Goal: Task Accomplishment & Management: Use online tool/utility

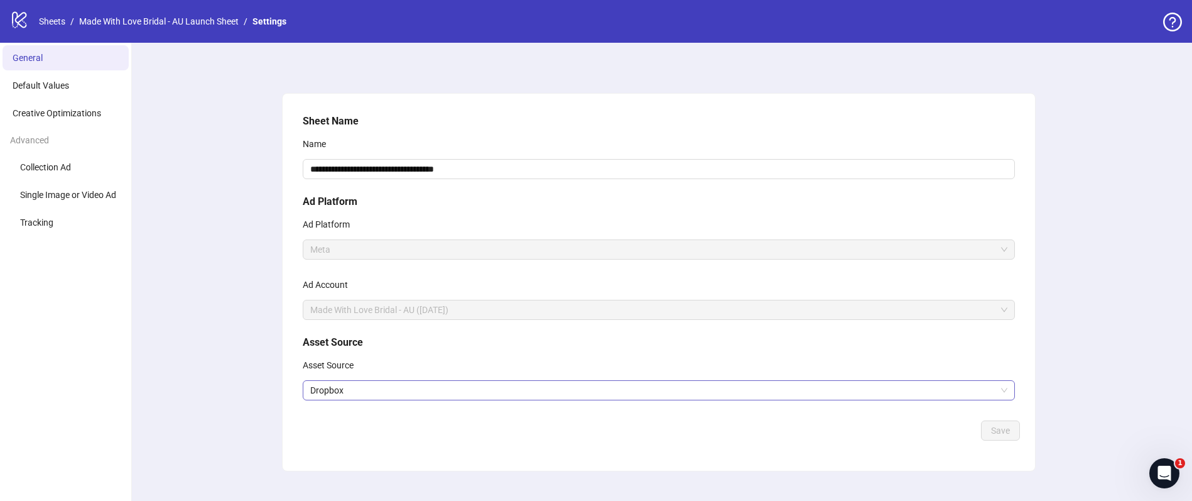
click at [327, 386] on span "Dropbox" at bounding box center [658, 390] width 697 height 19
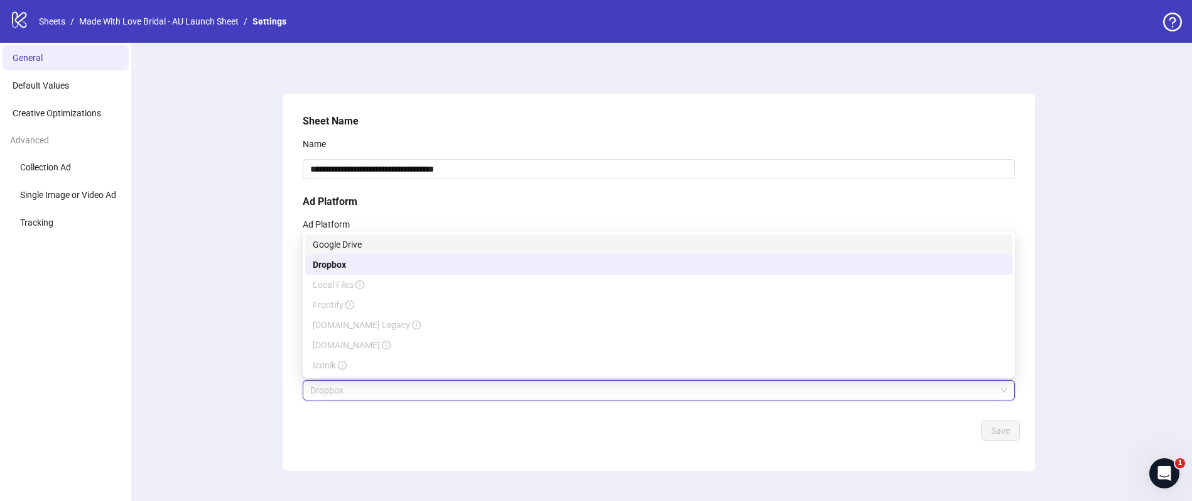
click at [376, 244] on div "Google Drive" at bounding box center [659, 244] width 692 height 14
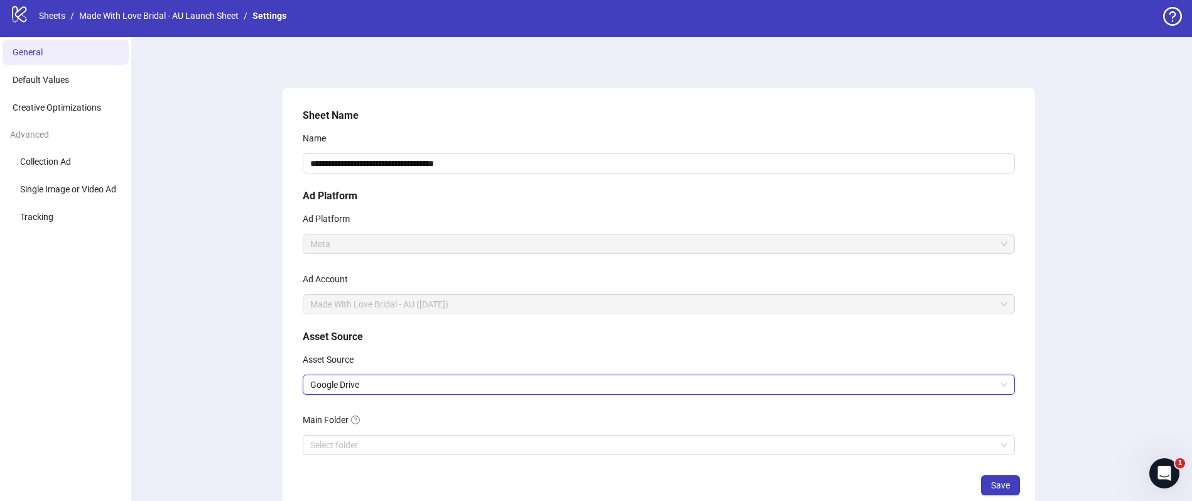
scroll to position [81, 0]
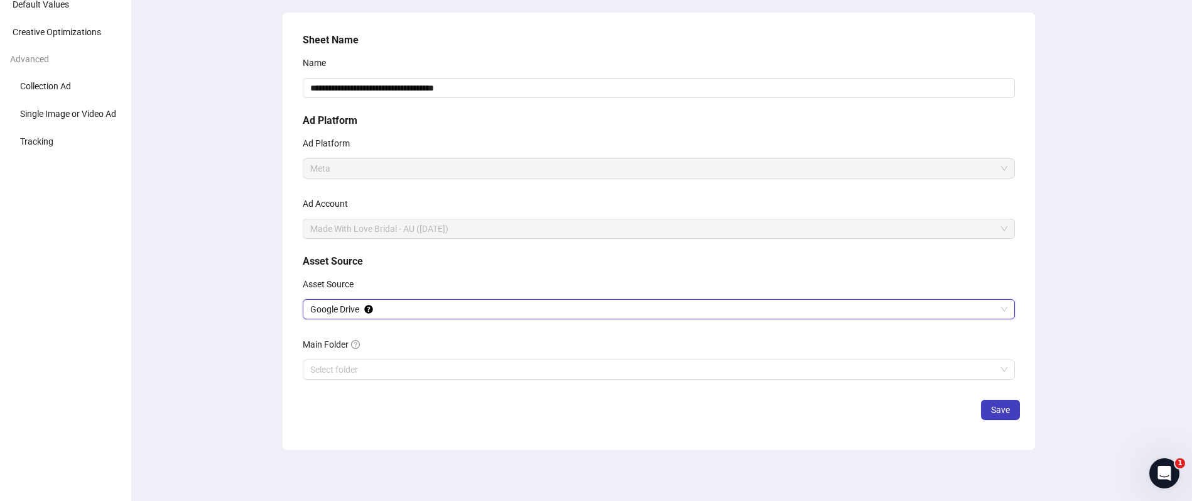
click at [384, 312] on span "Google Drive" at bounding box center [658, 309] width 697 height 19
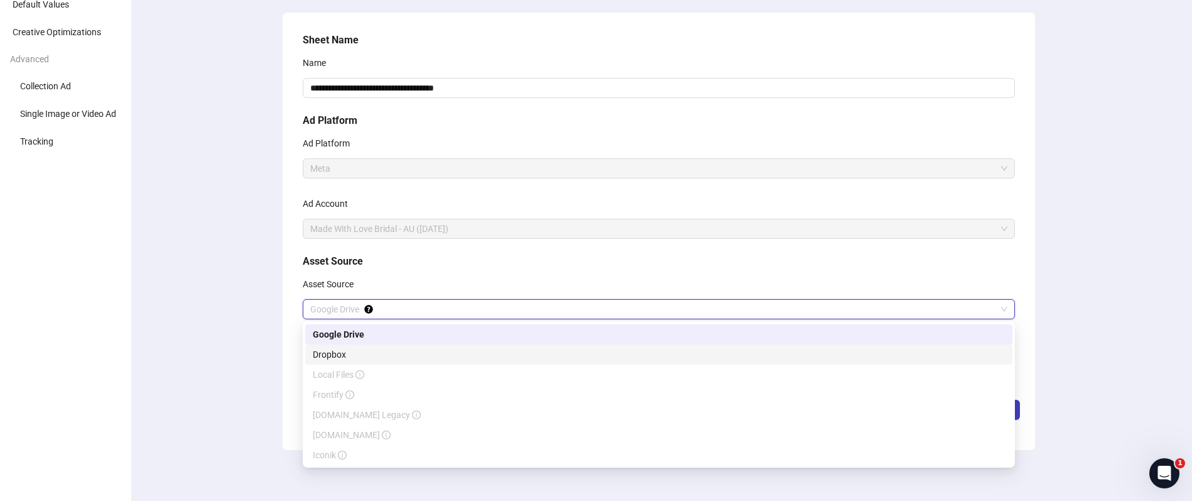
click at [345, 351] on div "Dropbox" at bounding box center [659, 354] width 692 height 14
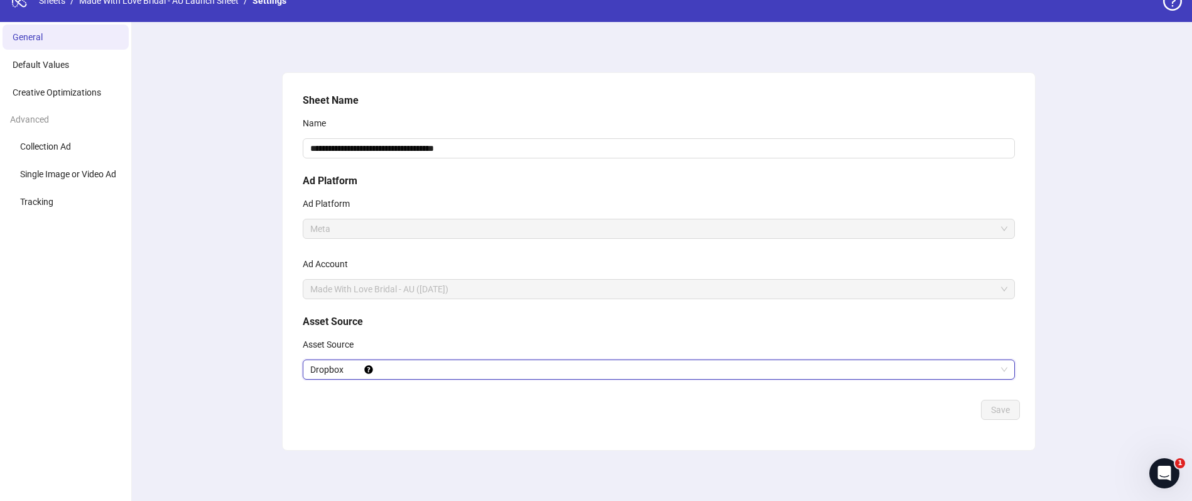
scroll to position [21, 0]
click at [329, 391] on div "**********" at bounding box center [659, 244] width 722 height 312
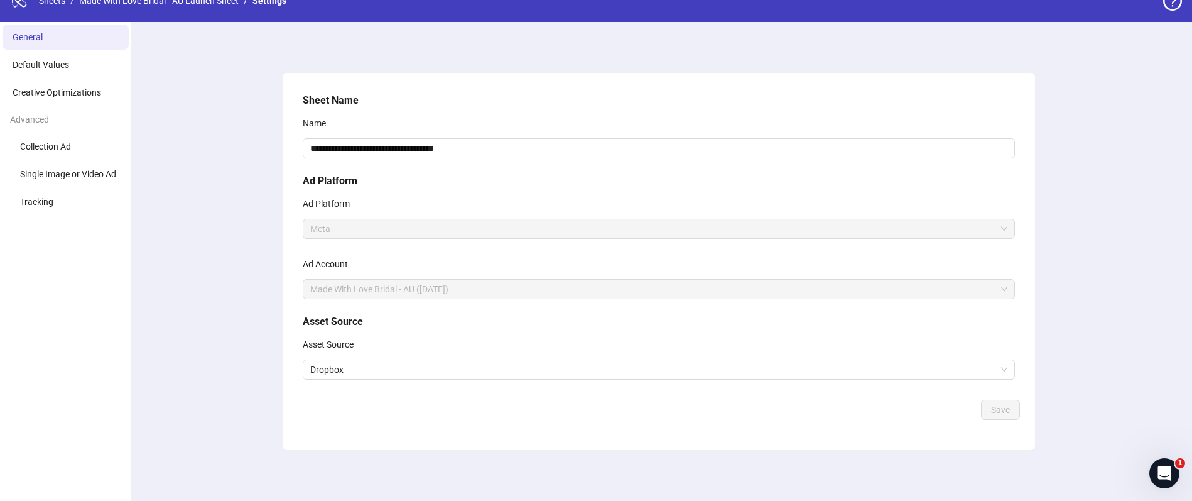
scroll to position [0, 0]
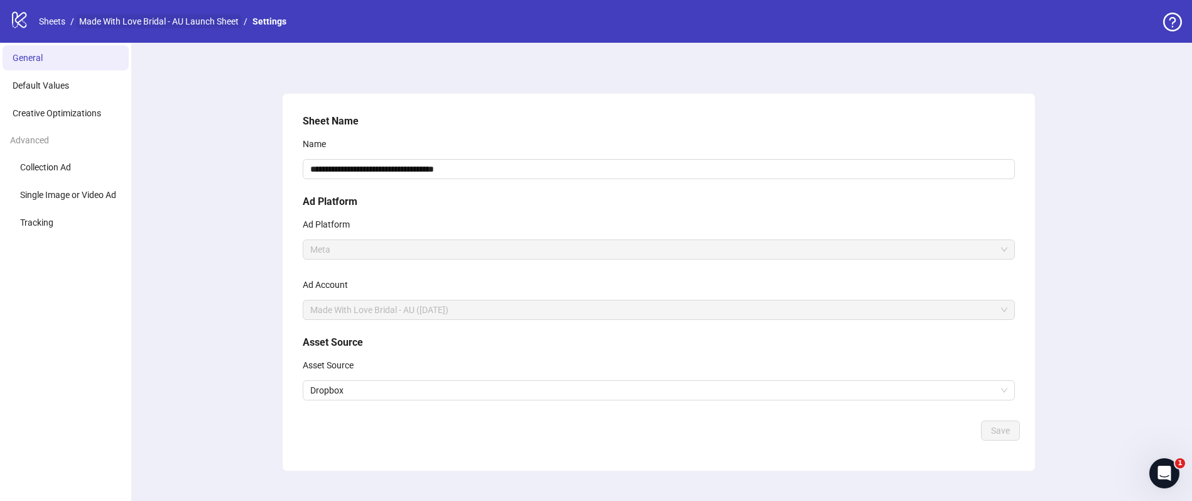
click at [124, 21] on link "Made With Love Bridal - AU Launch Sheet" at bounding box center [159, 21] width 165 height 14
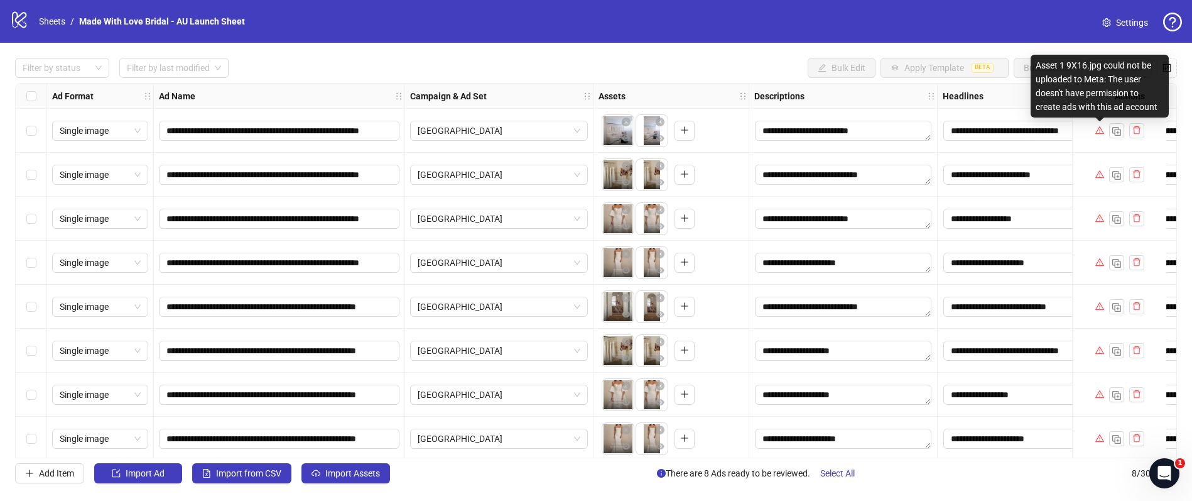
click at [1100, 132] on icon "warning" at bounding box center [1100, 130] width 9 height 9
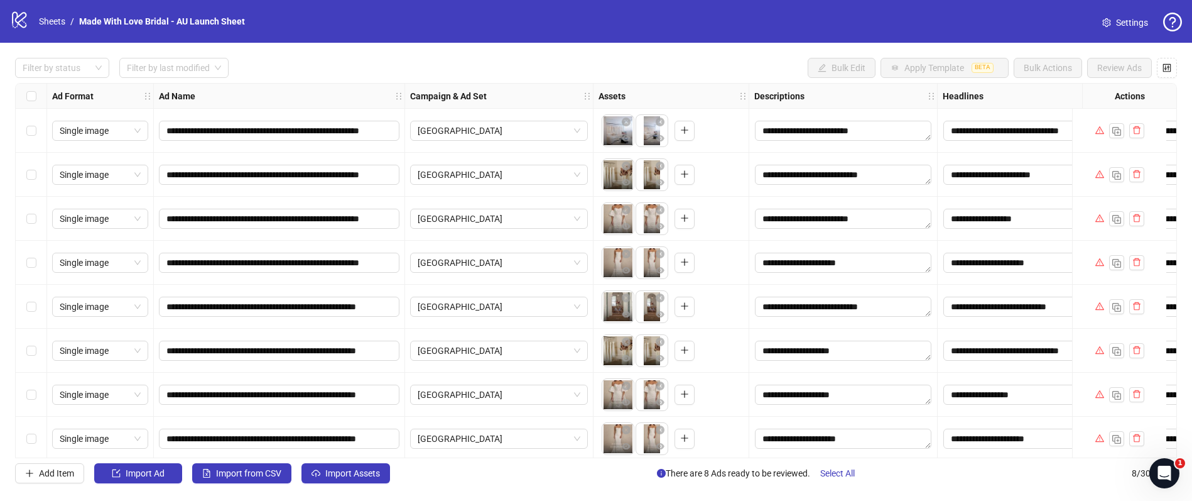
scroll to position [8, 0]
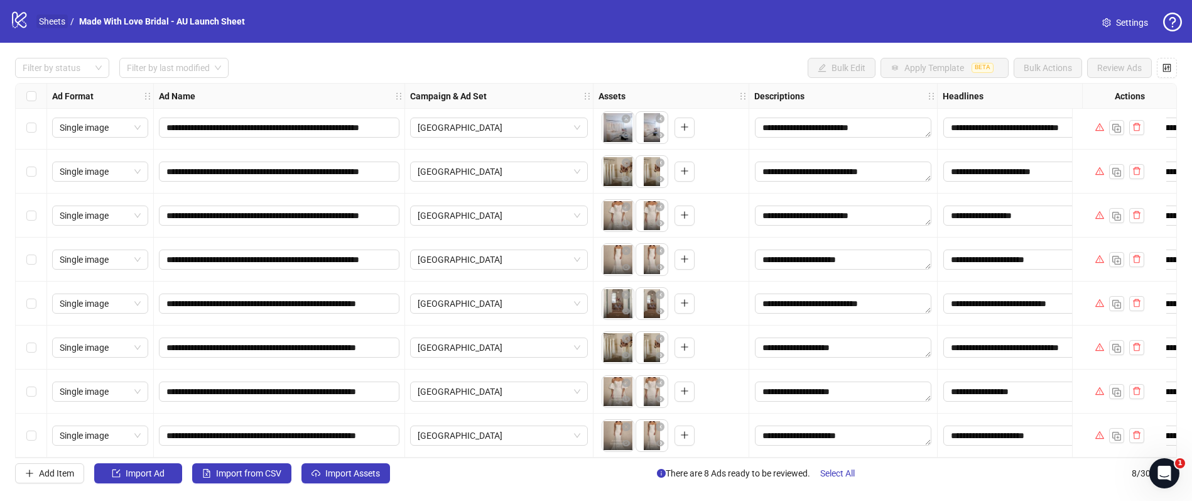
click at [53, 24] on link "Sheets" at bounding box center [51, 21] width 31 height 14
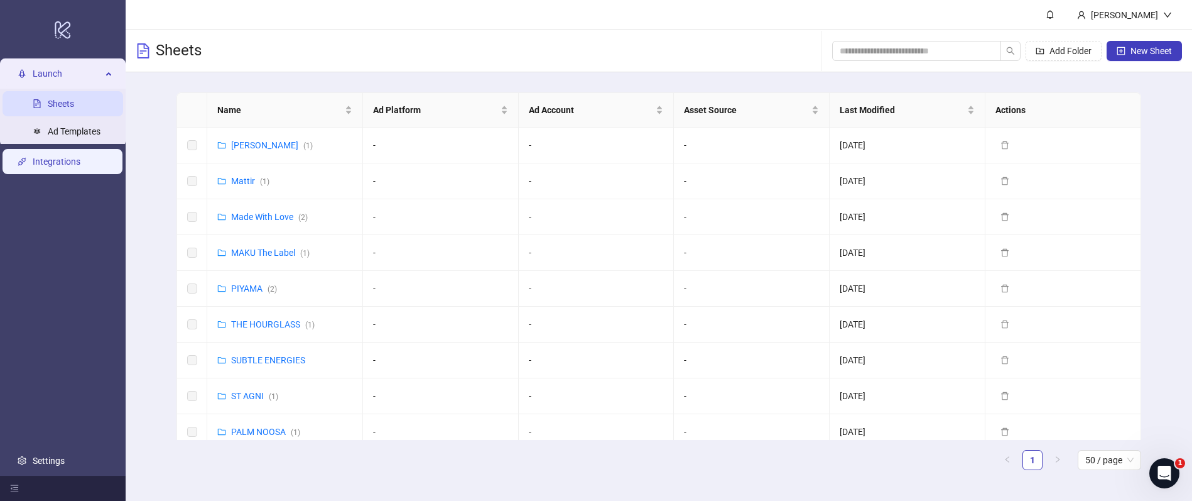
click at [70, 164] on link "Integrations" at bounding box center [57, 161] width 48 height 10
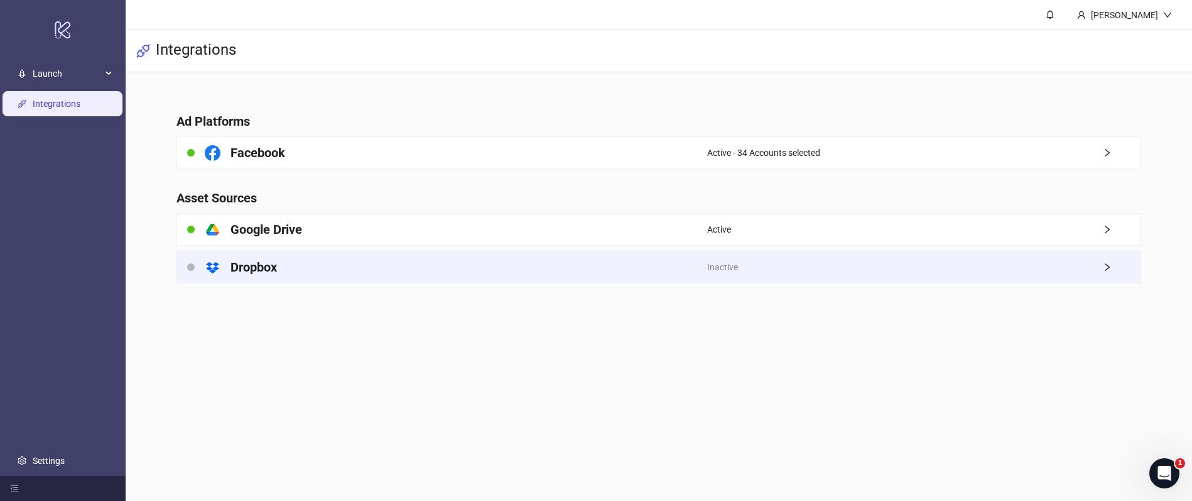
click at [841, 266] on div "Inactive" at bounding box center [923, 266] width 433 height 31
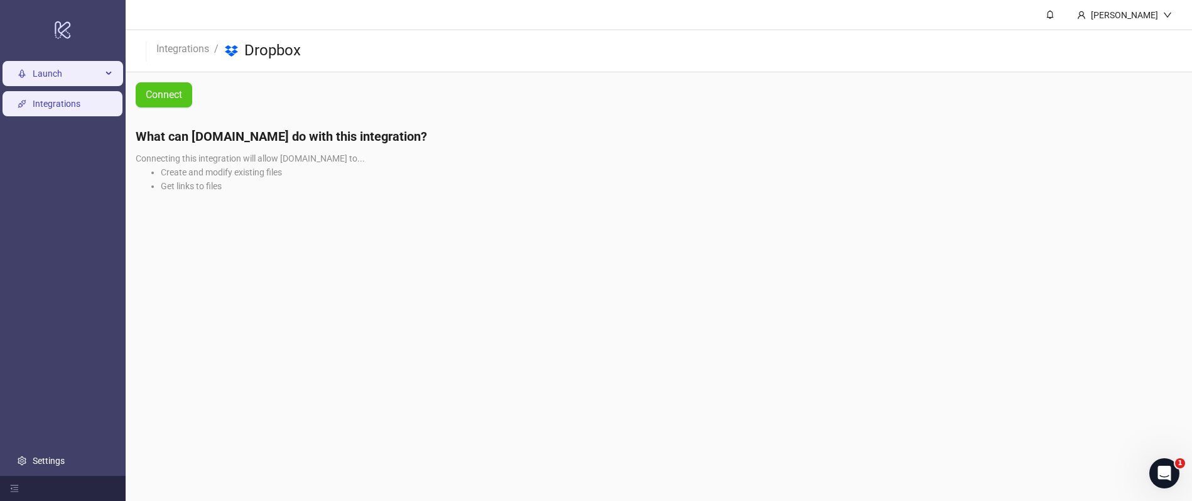
click at [44, 67] on span "Launch" at bounding box center [67, 73] width 69 height 25
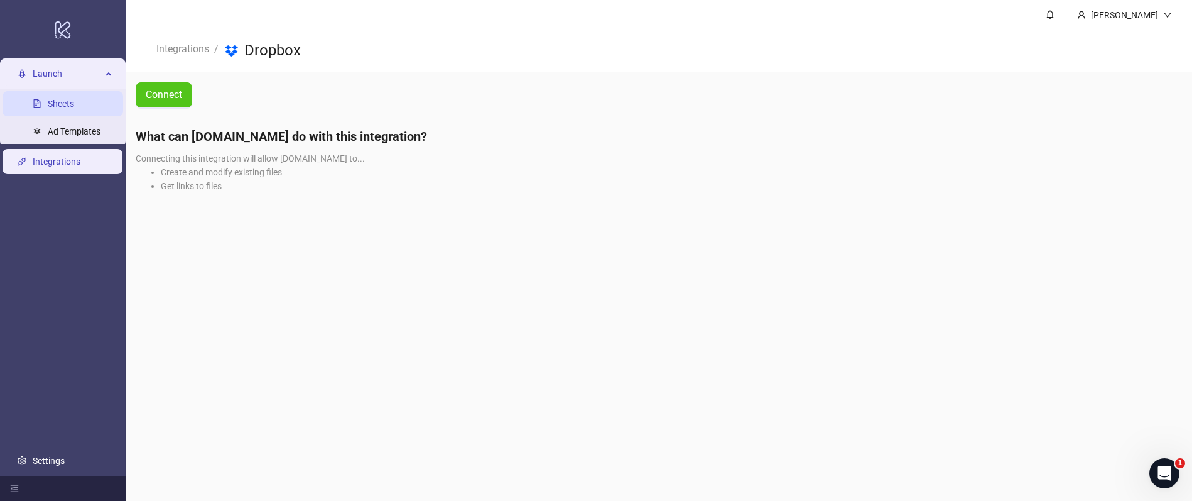
click at [61, 106] on link "Sheets" at bounding box center [61, 104] width 26 height 10
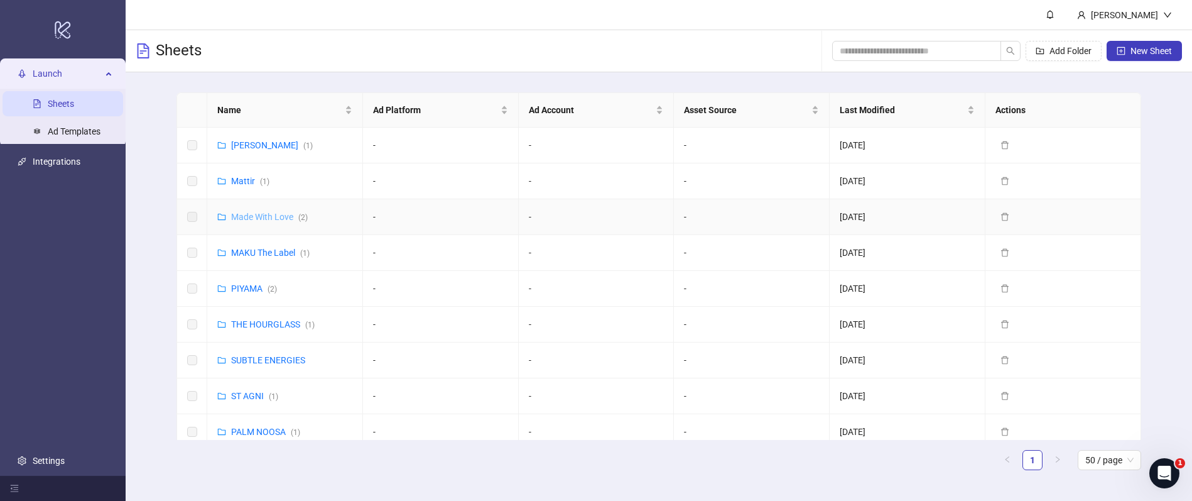
click at [276, 212] on link "Made With Love ( 2 )" at bounding box center [269, 217] width 77 height 10
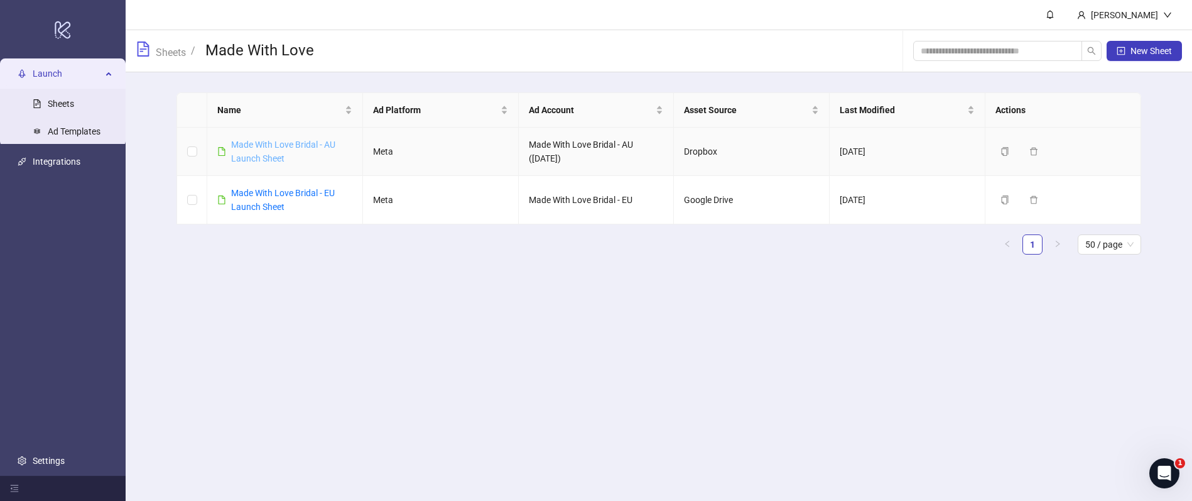
click at [281, 144] on link "Made With Love Bridal - AU Launch Sheet" at bounding box center [283, 151] width 104 height 24
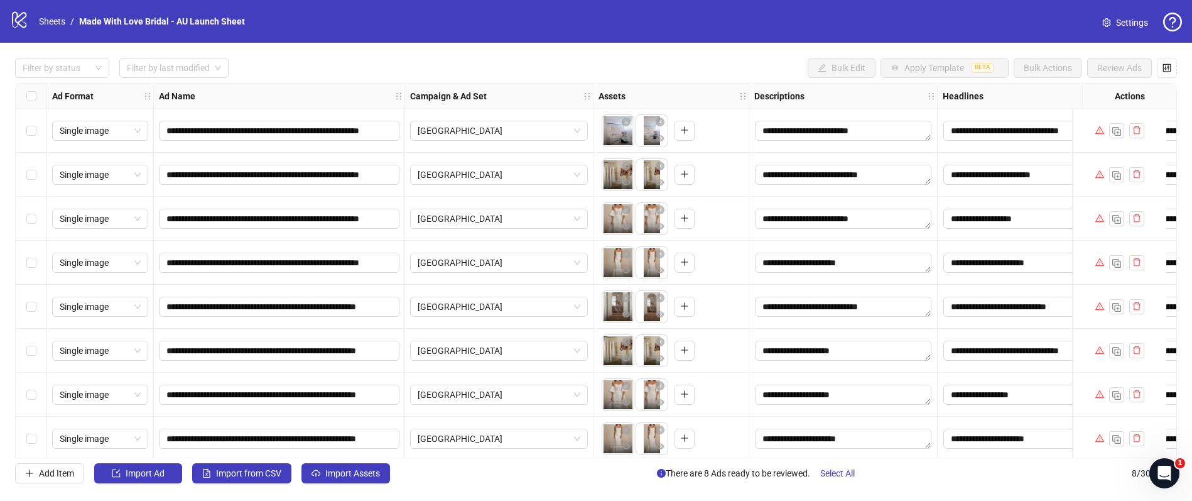
scroll to position [8, 0]
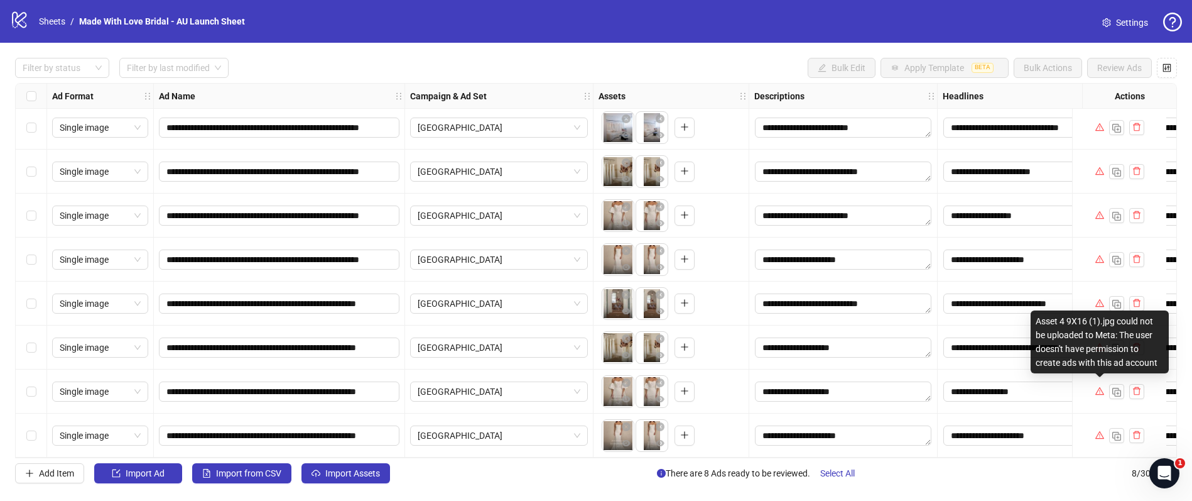
click at [1099, 386] on icon "warning" at bounding box center [1100, 390] width 9 height 9
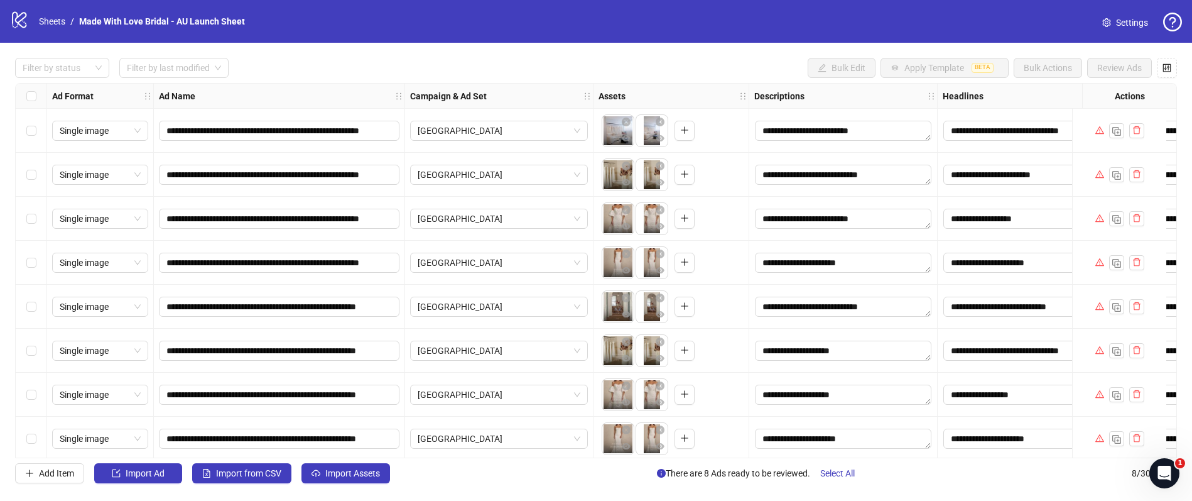
scroll to position [8, 0]
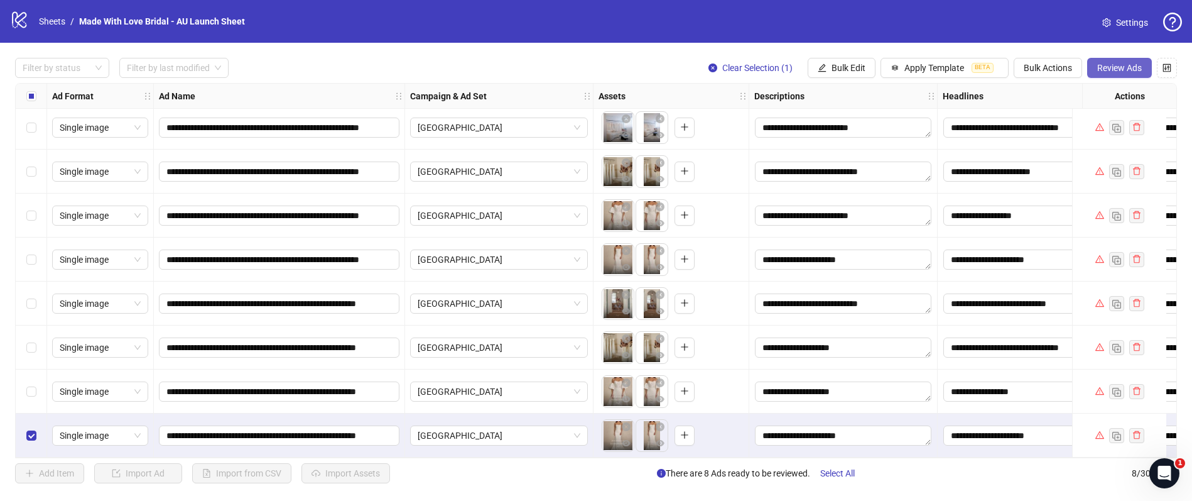
click at [1118, 70] on span "Review Ads" at bounding box center [1120, 68] width 45 height 10
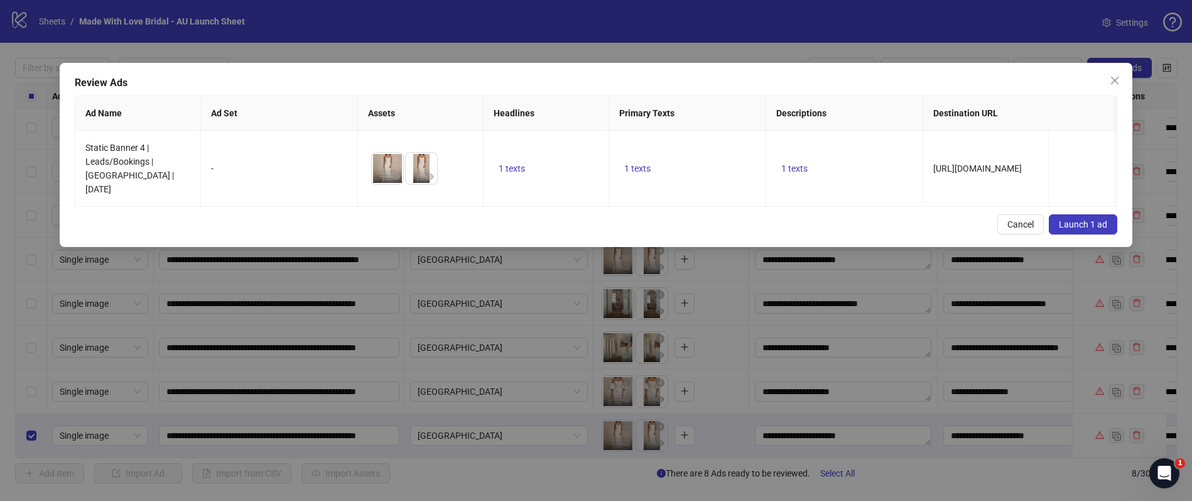
click at [1072, 219] on span "Launch 1 ad" at bounding box center [1083, 224] width 48 height 10
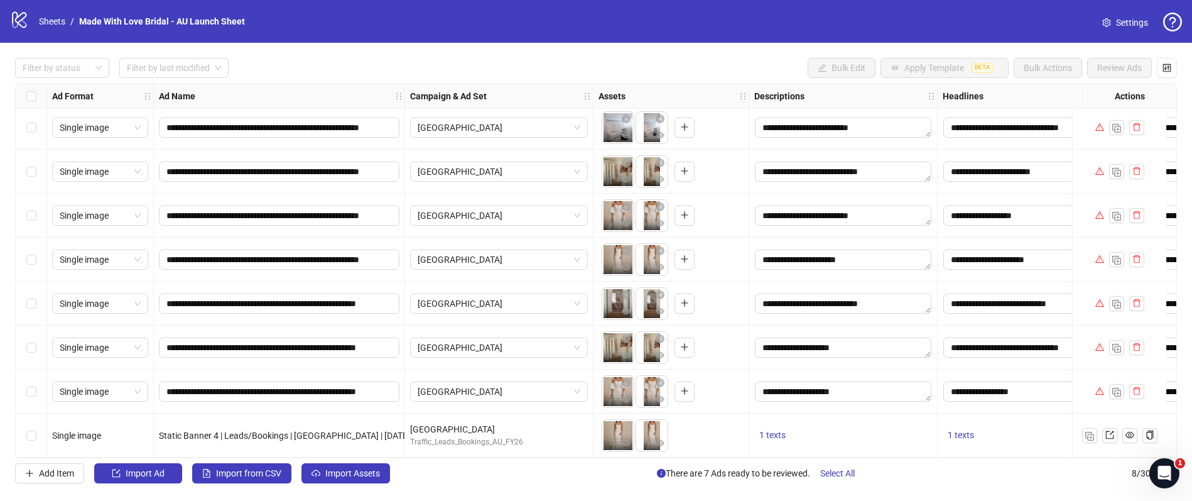
click at [664, 59] on div "Filter by status Filter by last modified Bulk Edit Apply Template BETA Bulk Act…" at bounding box center [596, 68] width 1162 height 20
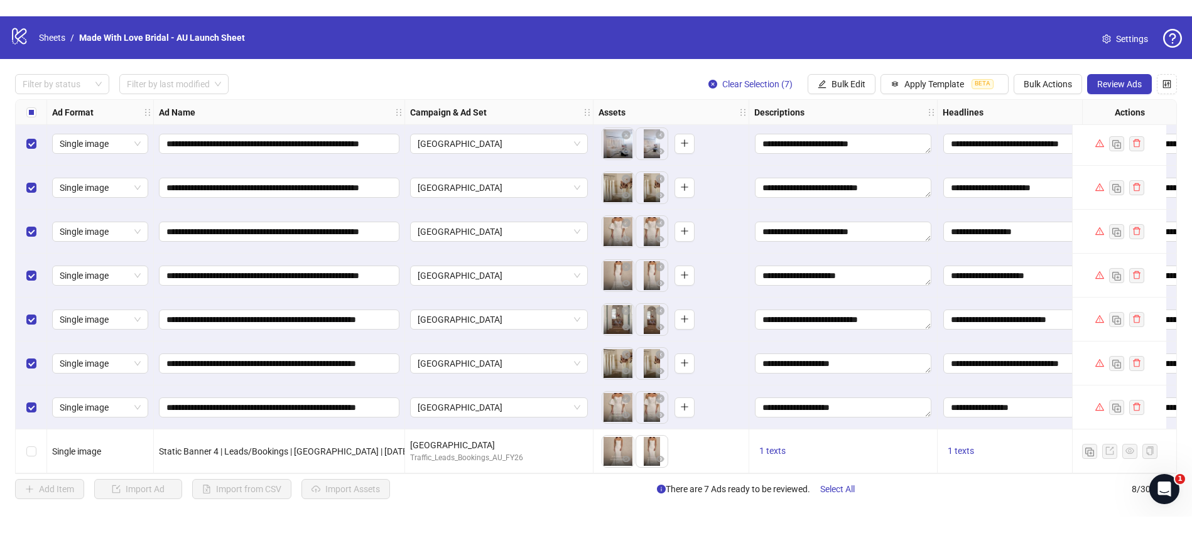
scroll to position [0, 0]
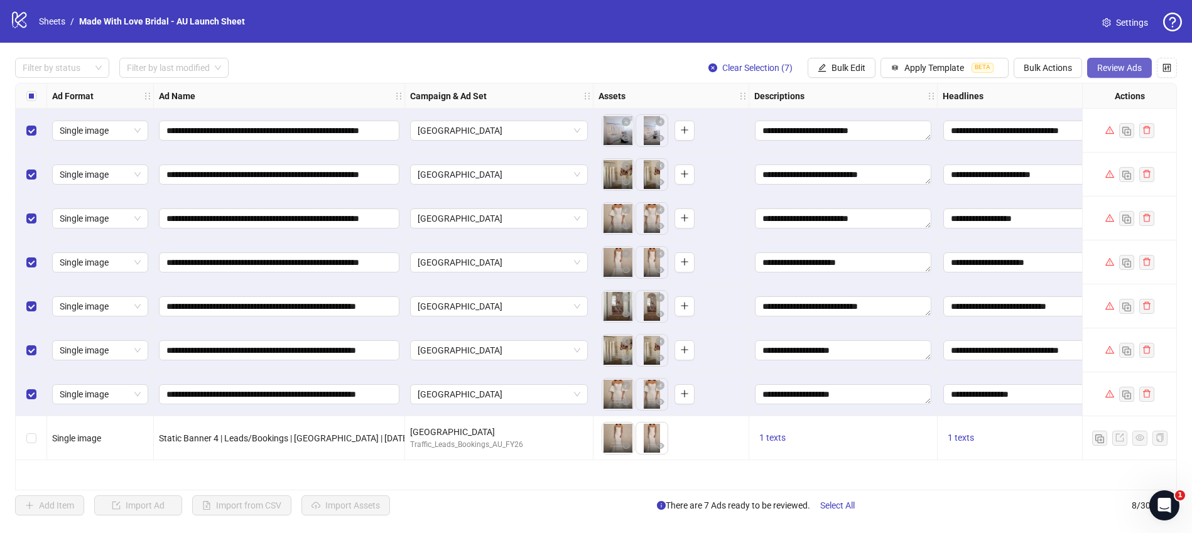
click at [1111, 70] on span "Review Ads" at bounding box center [1120, 68] width 45 height 10
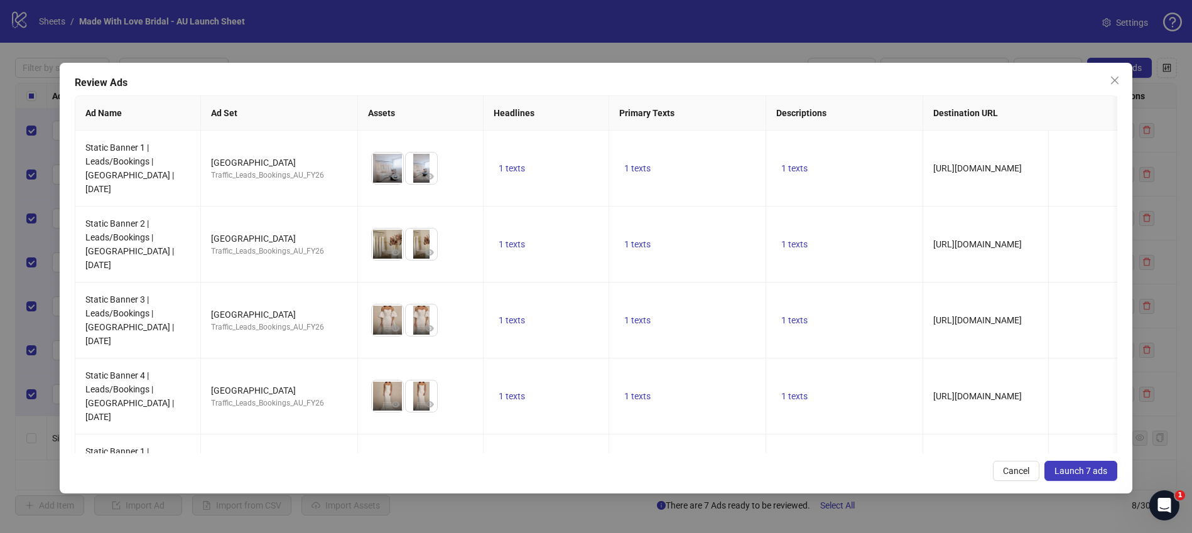
click at [1076, 477] on button "Launch 7 ads" at bounding box center [1081, 471] width 73 height 20
